Goal: Find contact information: Find contact information

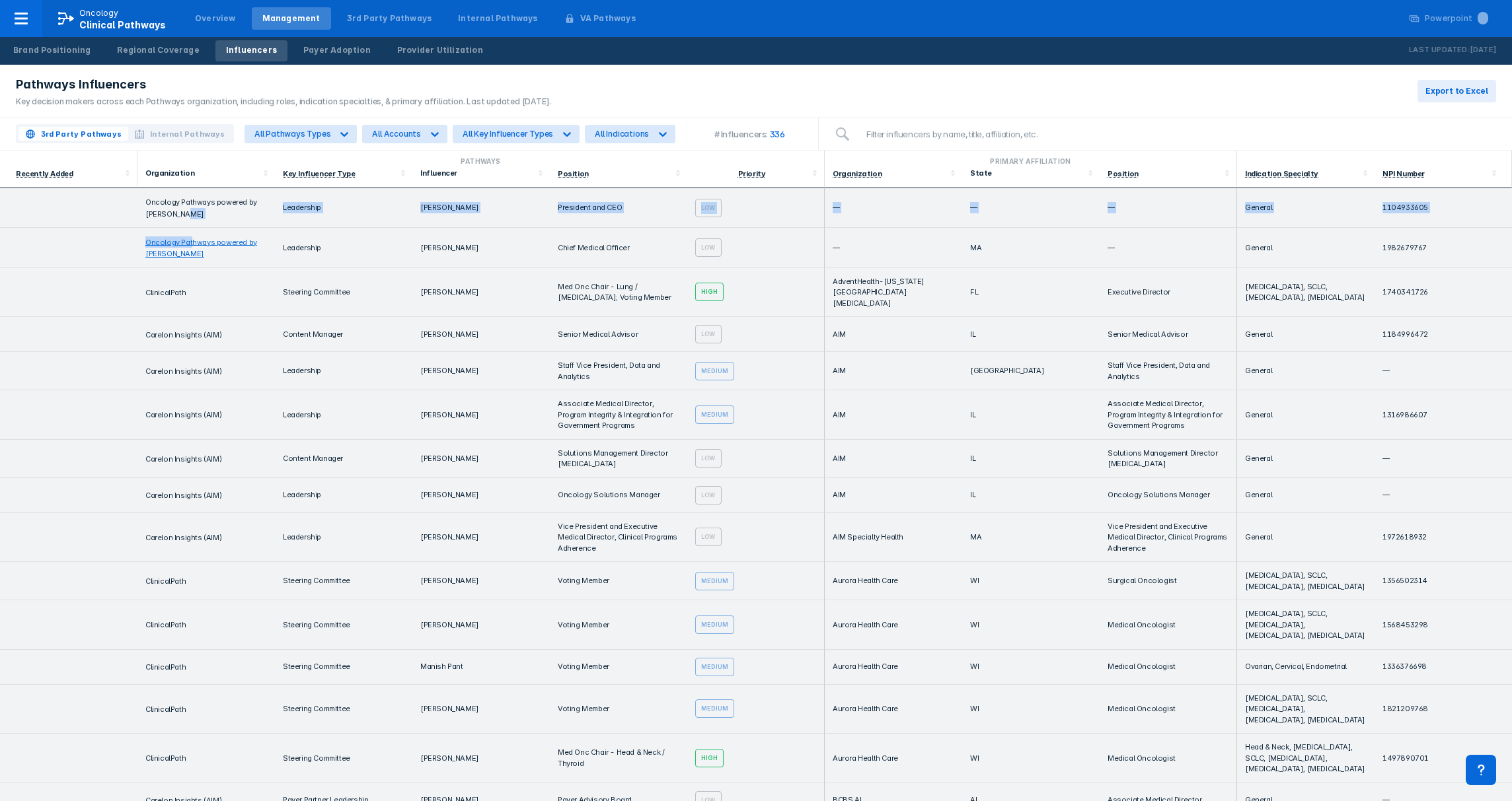
click at [93, 450] on td at bounding box center [68, 460] width 138 height 39
click at [341, 135] on icon at bounding box center [345, 134] width 8 height 4
click at [428, 132] on icon at bounding box center [434, 133] width 13 height 13
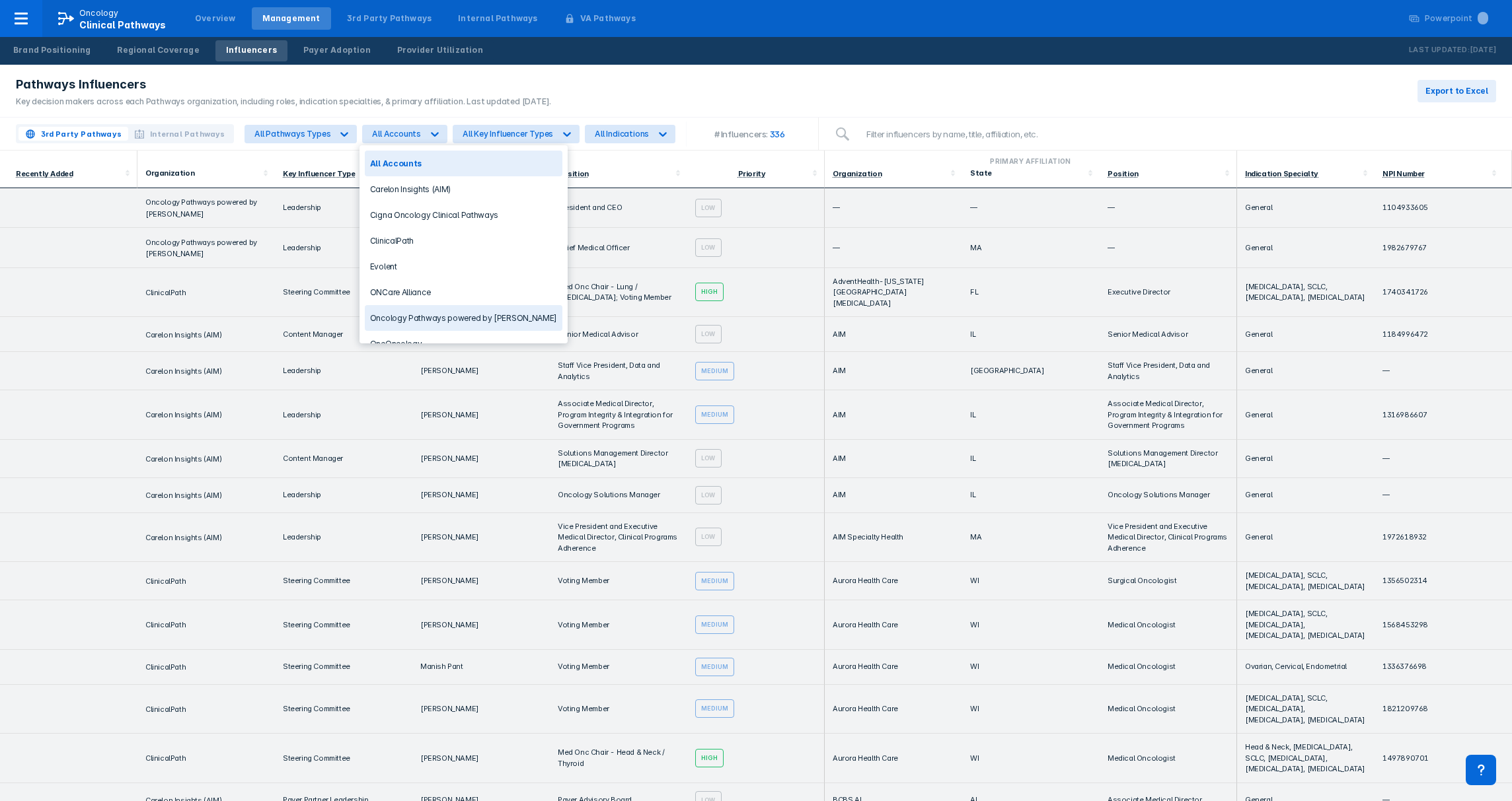
scroll to position [68, 0]
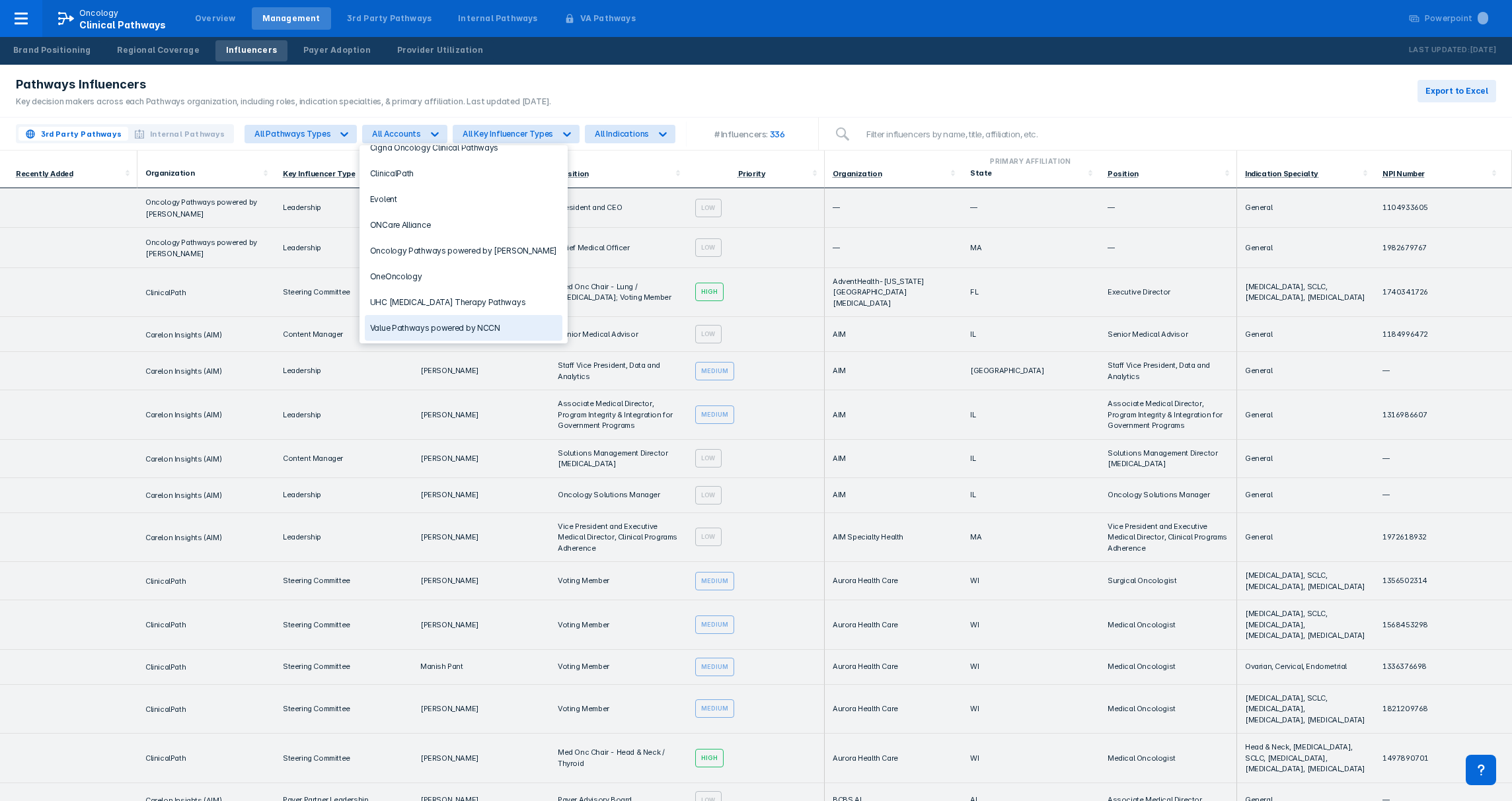
click at [460, 324] on div "Value Pathways powered by NCCN" at bounding box center [463, 327] width 197 height 25
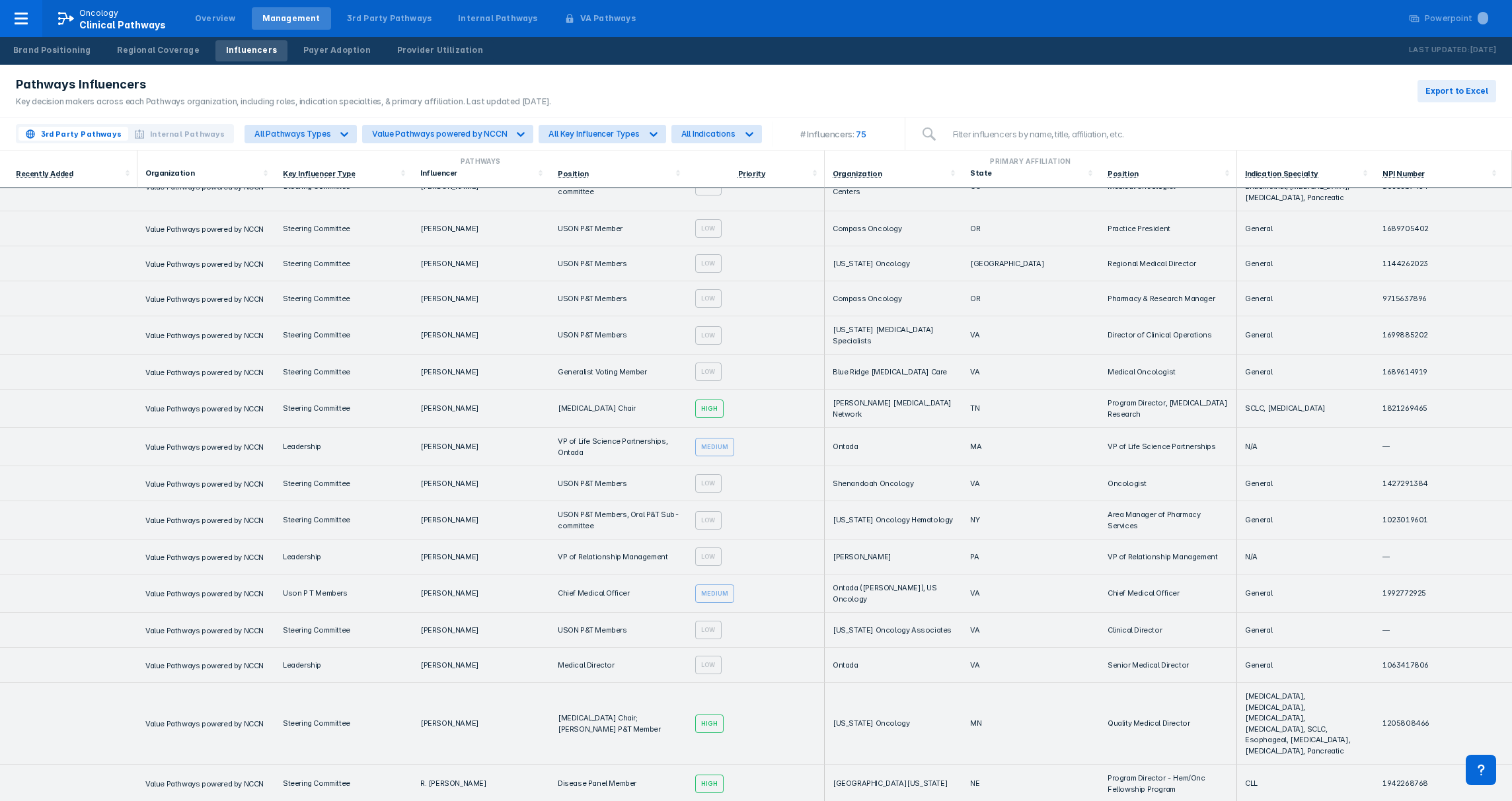
scroll to position [1822, 0]
click at [1301, 684] on td "[MEDICAL_DATA], [MEDICAL_DATA], [MEDICAL_DATA], [MEDICAL_DATA], SCLC, Esophagea…" at bounding box center [1306, 725] width 138 height 82
click at [1299, 684] on td "[MEDICAL_DATA], [MEDICAL_DATA], [MEDICAL_DATA], [MEDICAL_DATA], SCLC, Esophagea…" at bounding box center [1306, 725] width 138 height 82
click at [638, 684] on td "[MEDICAL_DATA] Chair; [PERSON_NAME] P&T Member" at bounding box center [619, 725] width 138 height 82
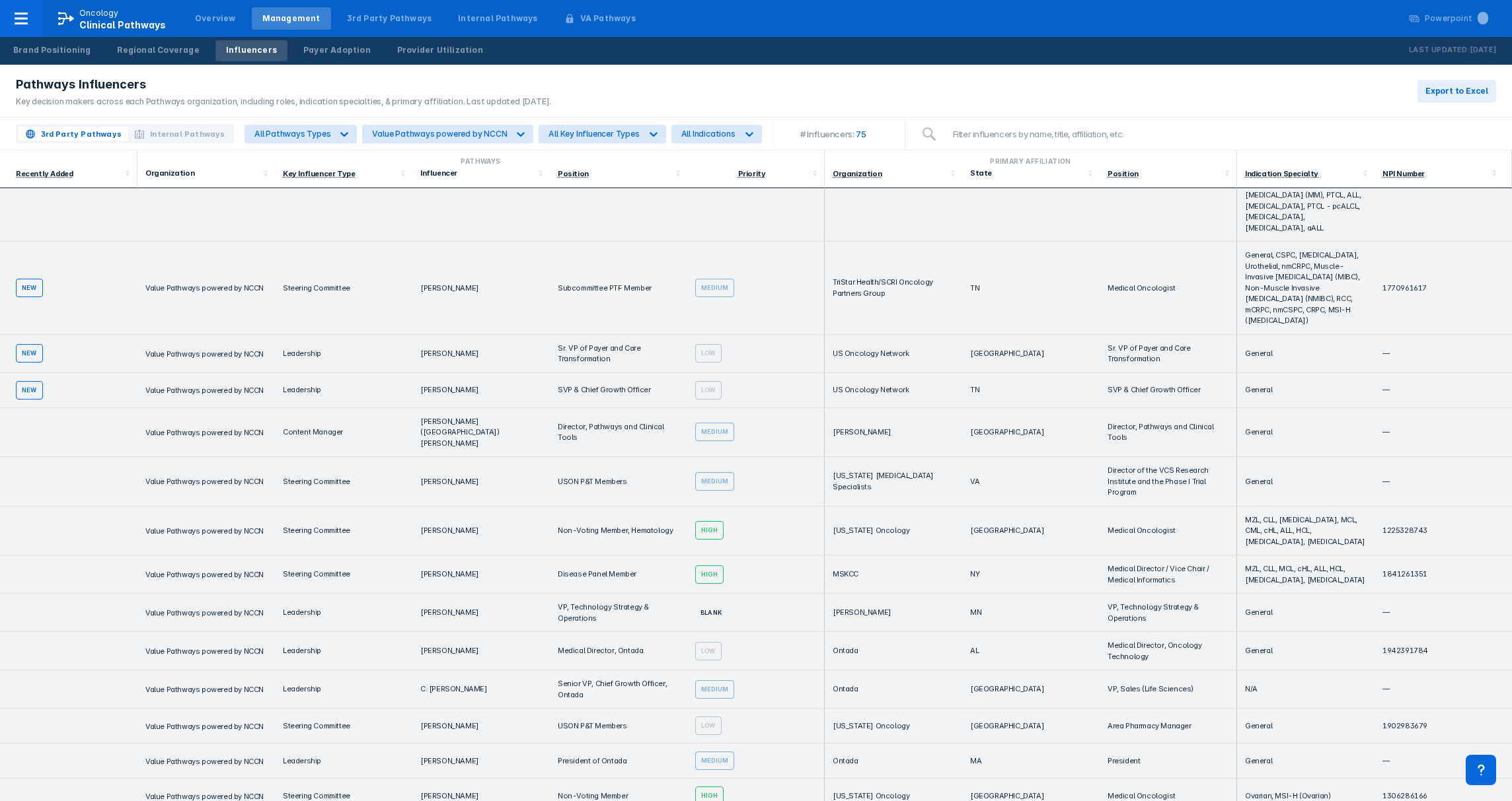
scroll to position [61, 0]
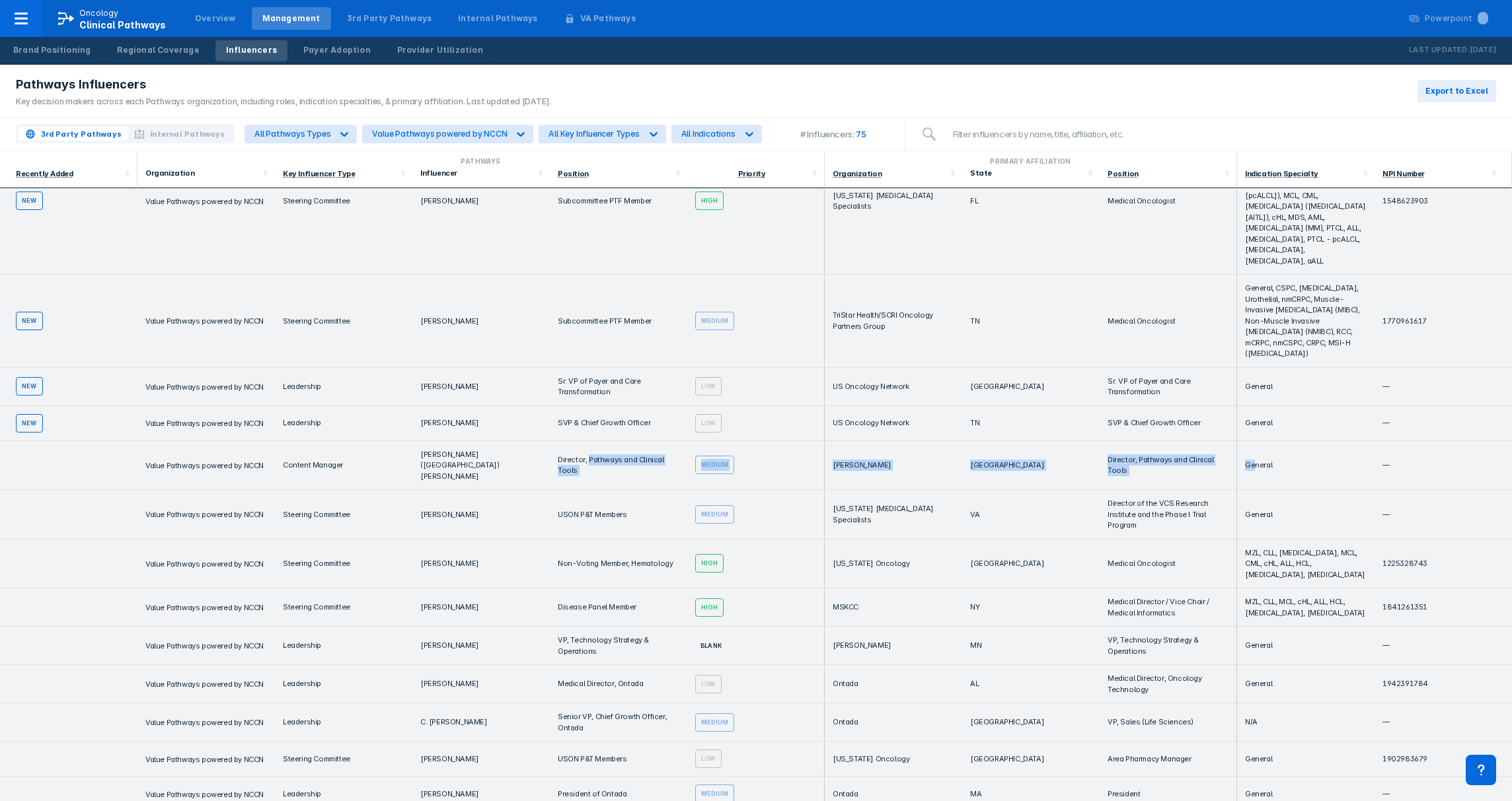
drag, startPoint x: 582, startPoint y: 464, endPoint x: 1245, endPoint y: 470, distance: 663.0
click at [1245, 470] on tr "Value Pathways powered by NCCN Content Manager [PERSON_NAME] ([PERSON_NAME]) [P…" at bounding box center [756, 466] width 1512 height 49
click at [1157, 464] on td "Director, Pathways and Clinical Tools" at bounding box center [1168, 466] width 138 height 49
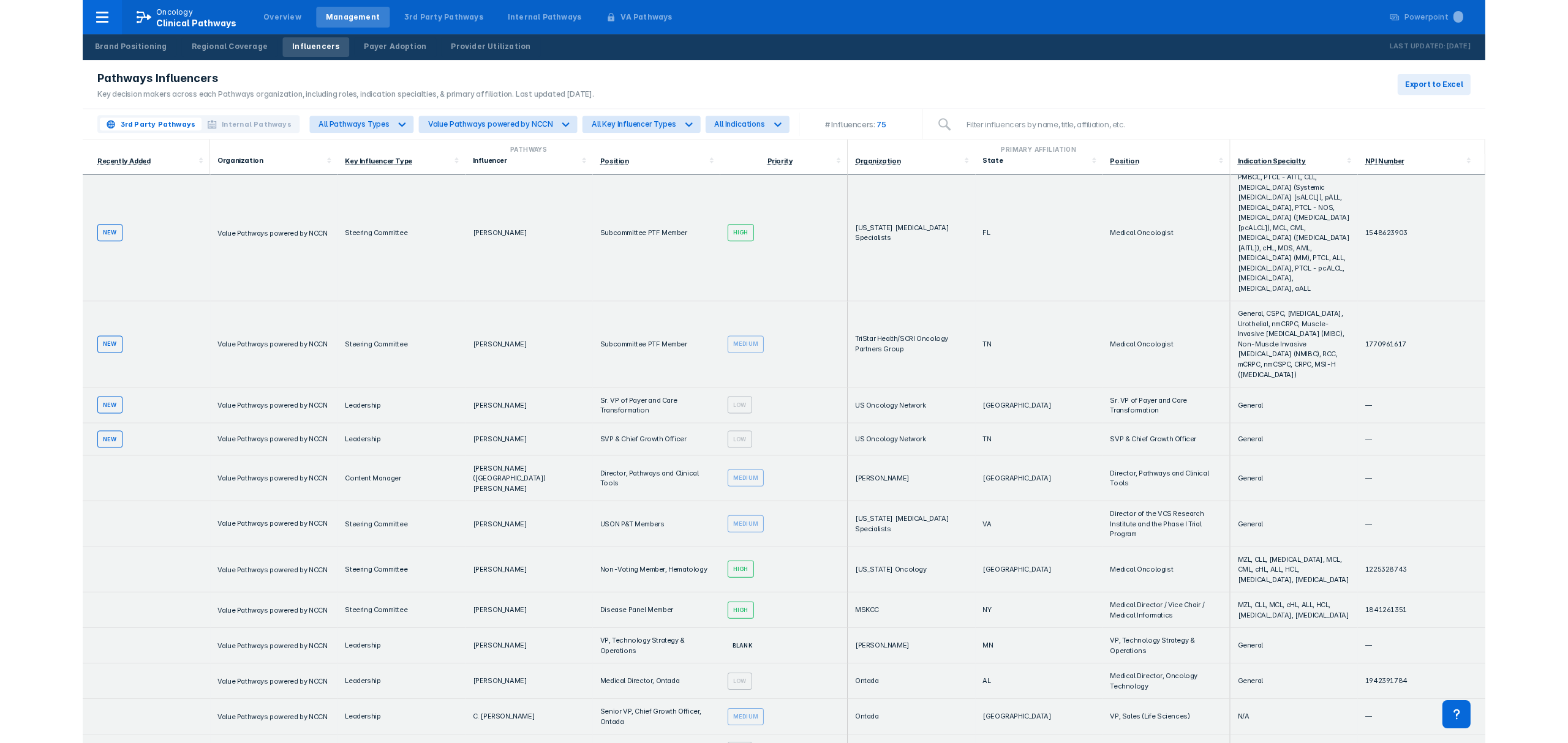
scroll to position [0, 0]
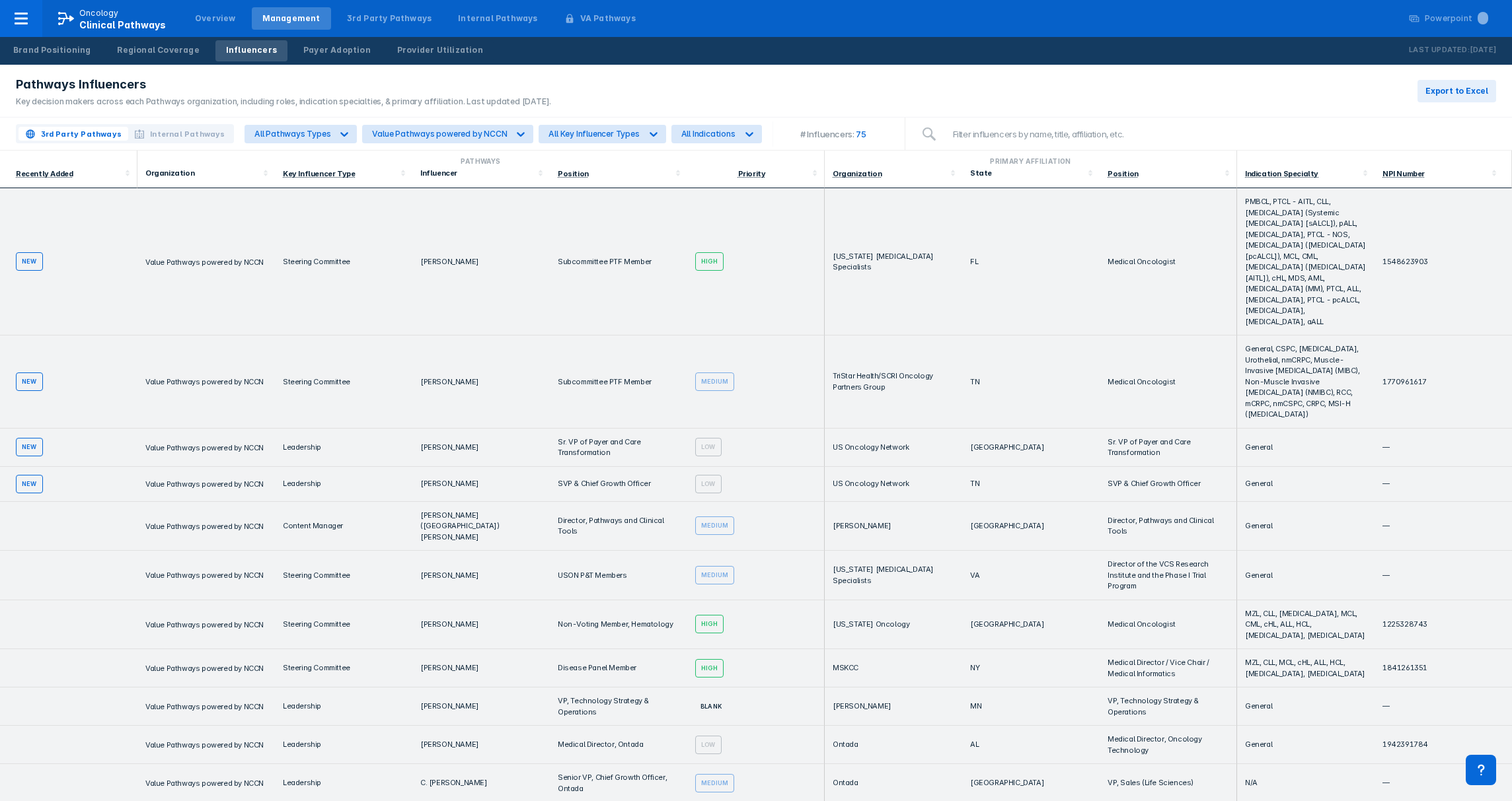
click at [561, 519] on td "Director, Pathways and Clinical Tools" at bounding box center [619, 526] width 138 height 49
